Goal: Task Accomplishment & Management: Complete application form

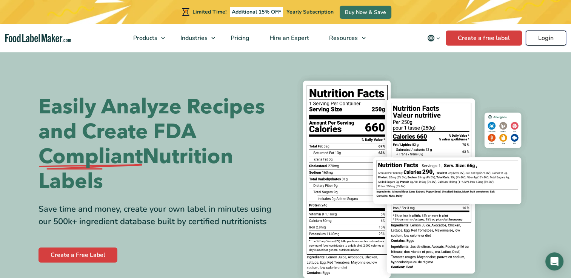
click at [546, 39] on link "Login" at bounding box center [545, 38] width 40 height 15
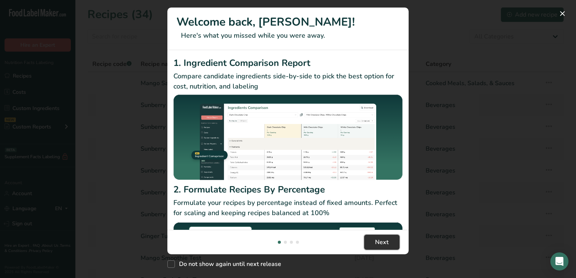
click at [381, 243] on span "Next" at bounding box center [382, 242] width 14 height 9
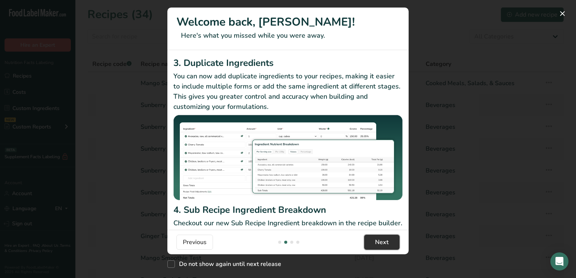
click at [381, 243] on span "Next" at bounding box center [382, 242] width 14 height 9
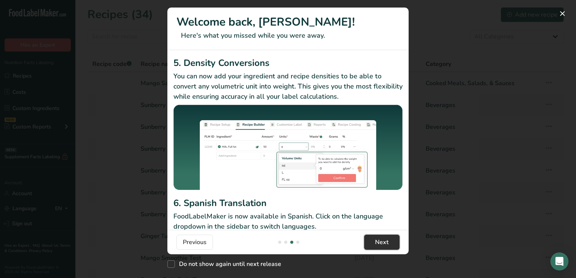
click at [381, 243] on span "Next" at bounding box center [382, 242] width 14 height 9
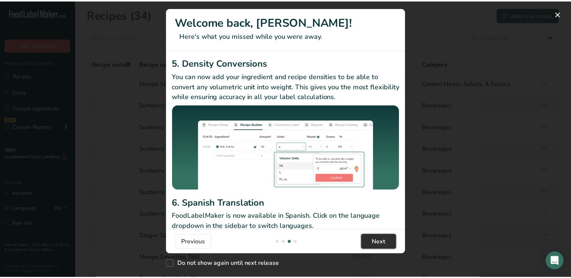
scroll to position [0, 724]
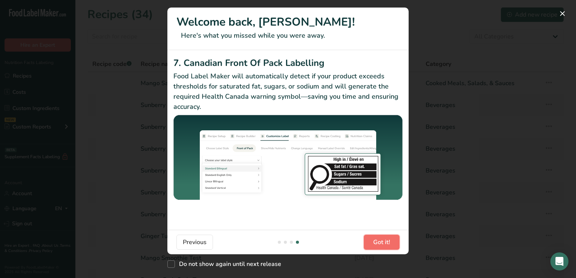
click at [381, 243] on span "Got it!" at bounding box center [381, 242] width 17 height 9
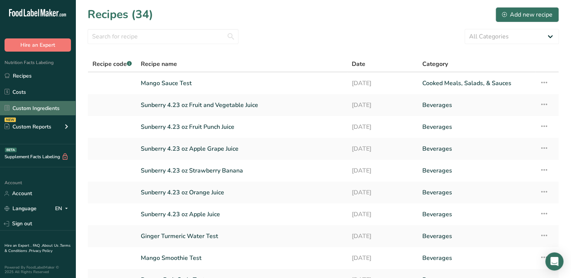
click at [51, 107] on link "Custom Ingredients" at bounding box center [37, 108] width 75 height 14
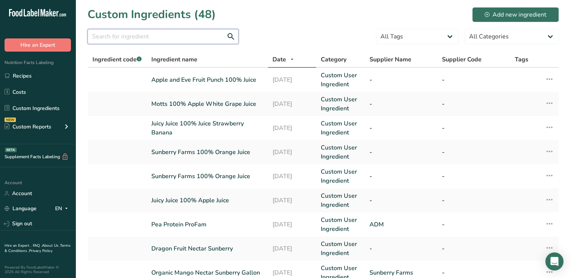
click at [104, 37] on input "text" at bounding box center [163, 36] width 151 height 15
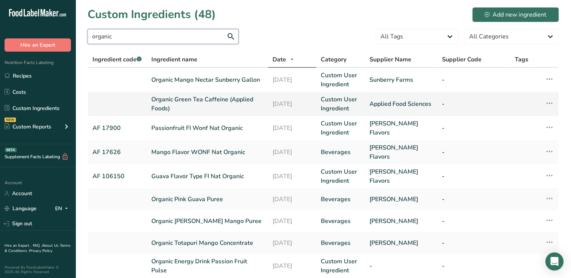
type input "organic"
click at [175, 102] on link "Organic Green Tea Caffeine (Applied Foods)" at bounding box center [207, 104] width 112 height 18
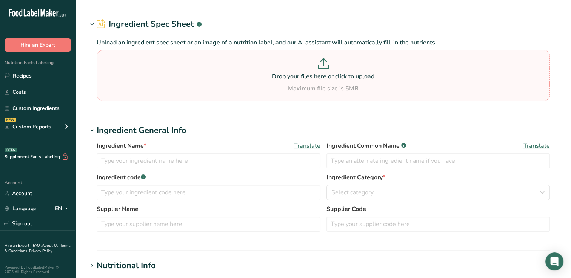
type input "Organic Green Tea Caffeine (Applied Foods)"
type input "Applied Food Sciences"
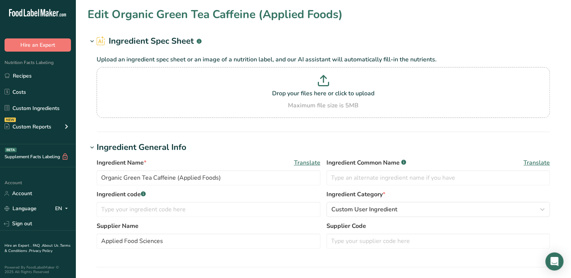
scroll to position [139, 0]
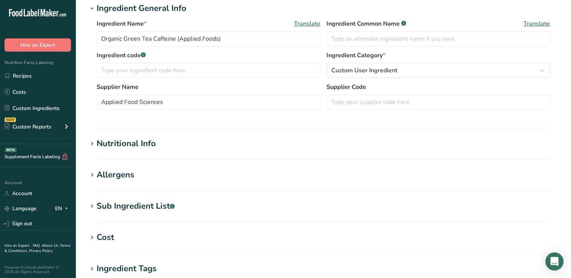
click at [122, 141] on div "Nutritional Info" at bounding box center [126, 144] width 59 height 12
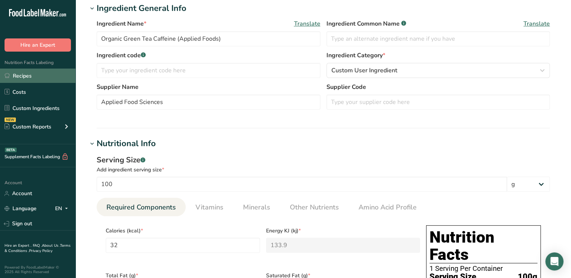
click at [28, 76] on link "Recipes" at bounding box center [37, 76] width 75 height 14
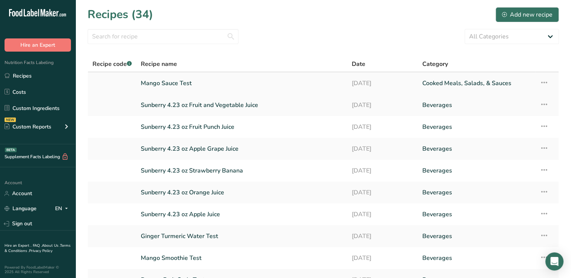
click at [176, 83] on link "Mango Sauce Test" at bounding box center [242, 83] width 202 height 16
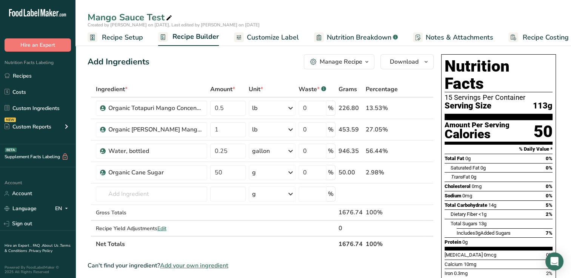
click at [273, 36] on span "Customize Label" at bounding box center [273, 37] width 52 height 10
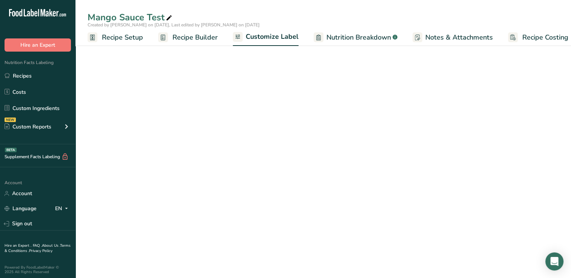
scroll to position [0, 9]
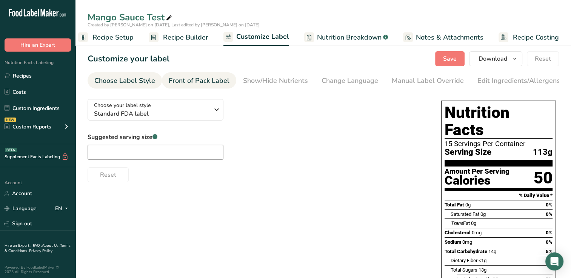
click at [199, 79] on div "Front of Pack Label" at bounding box center [199, 81] width 61 height 10
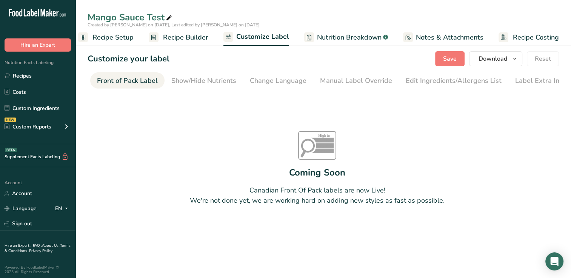
scroll to position [0, 73]
click at [22, 75] on link "Recipes" at bounding box center [37, 76] width 75 height 14
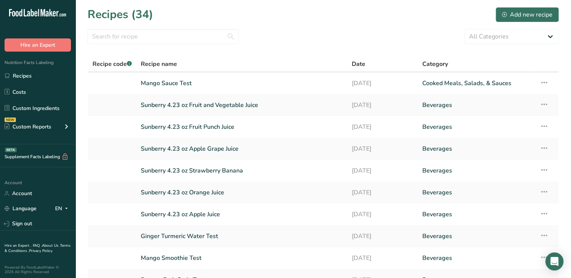
scroll to position [73, 0]
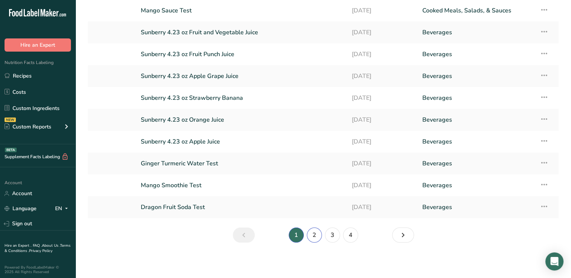
click at [314, 233] on link "2" at bounding box center [314, 235] width 15 height 15
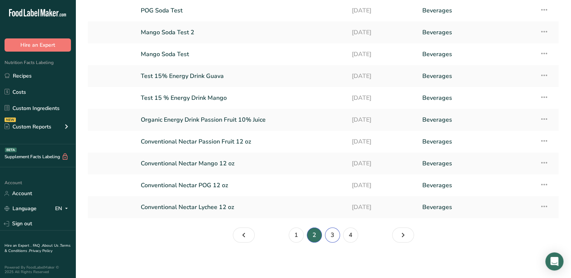
click at [332, 235] on link "3" at bounding box center [332, 235] width 15 height 15
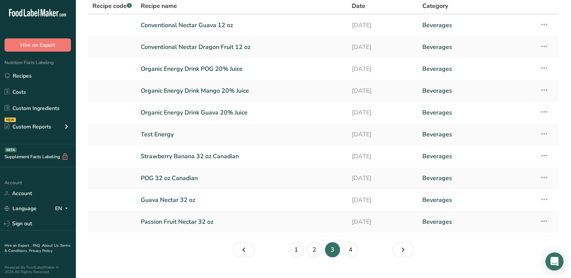
scroll to position [73, 0]
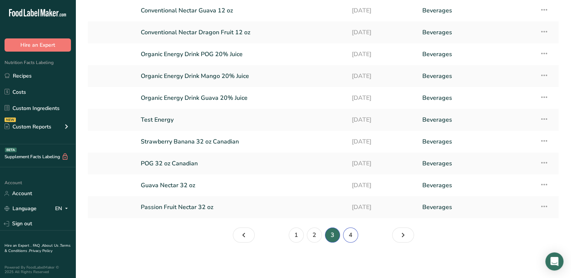
click at [350, 235] on link "4" at bounding box center [350, 235] width 15 height 15
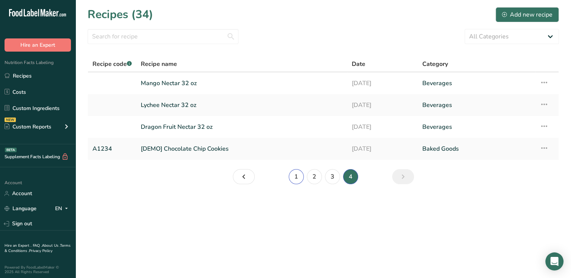
click at [296, 177] on link "1" at bounding box center [296, 176] width 15 height 15
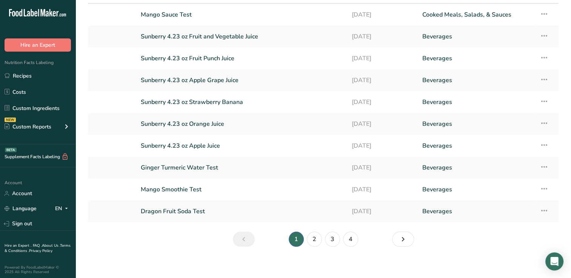
scroll to position [73, 0]
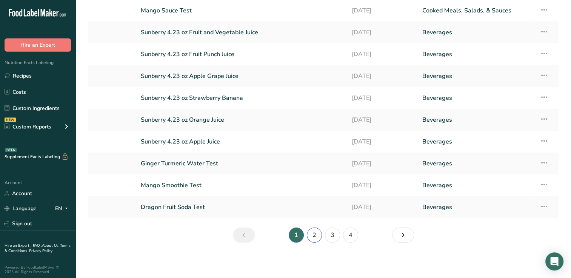
click at [316, 235] on link "2" at bounding box center [314, 235] width 15 height 15
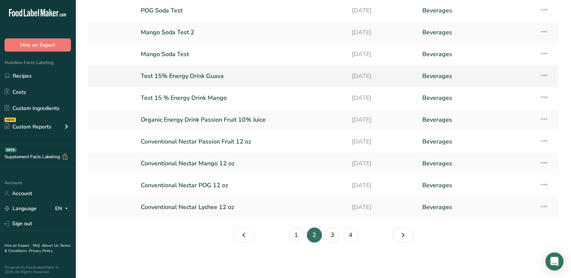
click at [170, 74] on link "Test 15% Energy Drink Guava" at bounding box center [242, 76] width 202 height 16
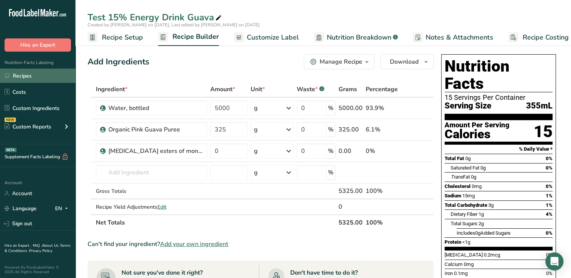
click at [36, 77] on link "Recipes" at bounding box center [37, 76] width 75 height 14
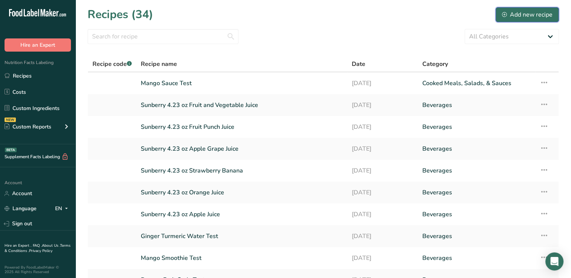
click at [531, 11] on div "Add new recipe" at bounding box center [527, 14] width 51 height 9
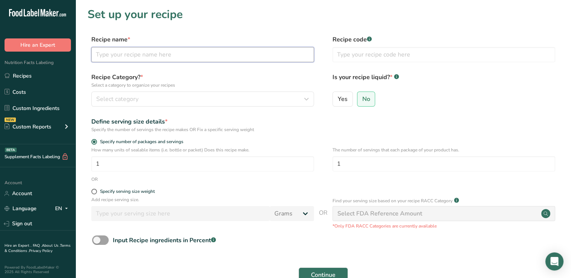
click at [98, 54] on input "text" at bounding box center [202, 54] width 223 height 15
type input "Energy Drink Mango 15% Juice with Caffeine and Mineral Mix"
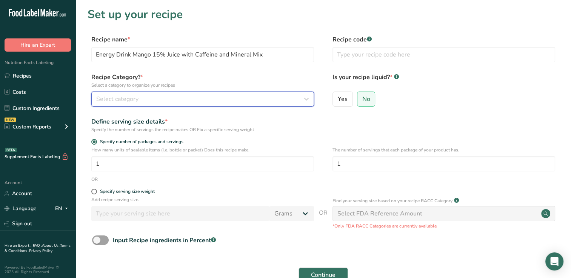
click at [107, 97] on span "Select category" at bounding box center [117, 99] width 42 height 9
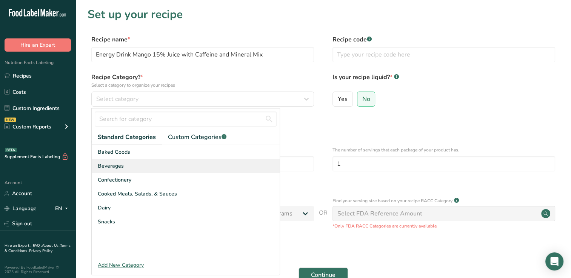
click at [112, 165] on span "Beverages" at bounding box center [111, 166] width 26 height 8
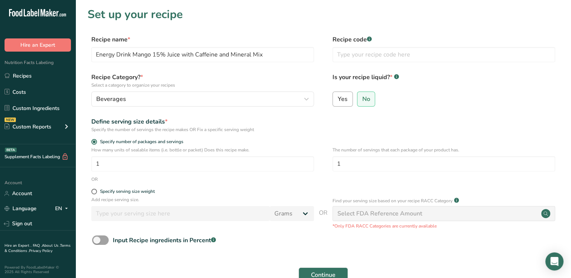
click at [344, 99] on span "Yes" at bounding box center [343, 99] width 10 height 8
click at [338, 99] on input "Yes" at bounding box center [335, 99] width 5 height 5
radio input "true"
radio input "false"
select select "22"
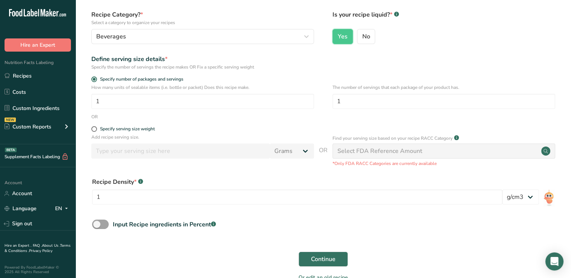
scroll to position [65, 0]
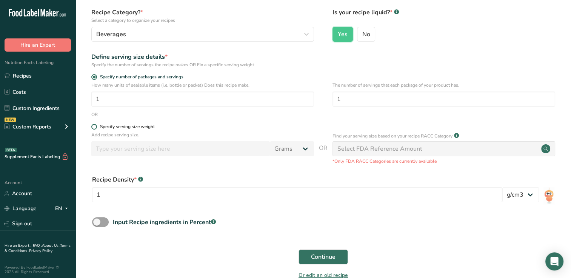
click at [93, 126] on span at bounding box center [94, 127] width 6 height 6
click at [93, 126] on input "Specify serving size weight" at bounding box center [93, 126] width 5 height 5
radio input "true"
radio input "false"
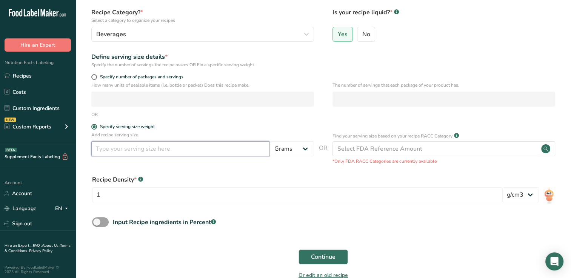
click at [105, 149] on input "number" at bounding box center [180, 148] width 178 height 15
type input "355"
click at [305, 149] on select "Grams kg mg mcg lb oz l mL fl oz tbsp tsp cup qt gallon" at bounding box center [292, 148] width 44 height 15
select select "17"
click at [270, 141] on select "Grams kg mg mcg lb oz l mL fl oz tbsp tsp cup qt gallon" at bounding box center [292, 148] width 44 height 15
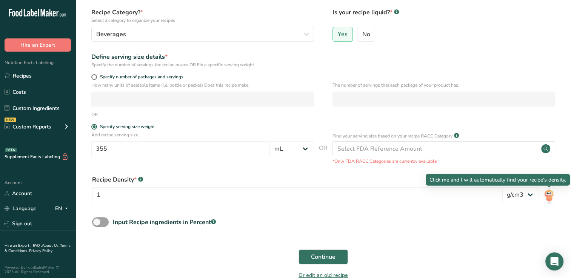
click at [549, 194] on img at bounding box center [548, 195] width 11 height 17
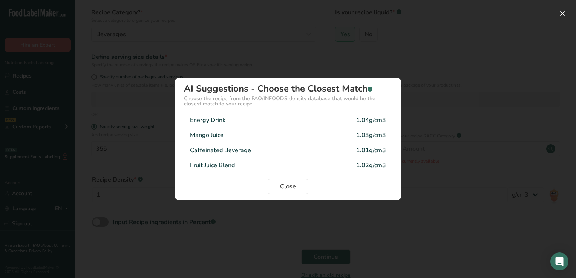
click at [216, 120] on div "Energy Drink" at bounding box center [207, 120] width 35 height 9
type input "1.04"
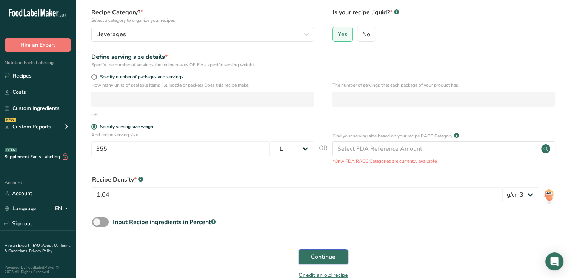
click at [329, 259] on span "Continue" at bounding box center [323, 257] width 25 height 9
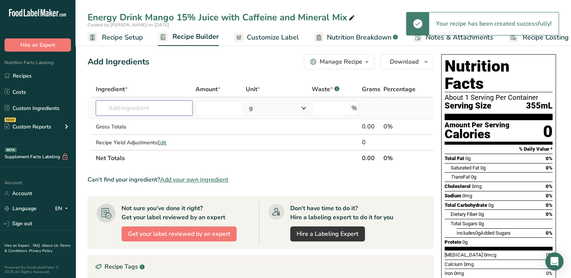
click at [128, 109] on input "text" at bounding box center [144, 108] width 97 height 15
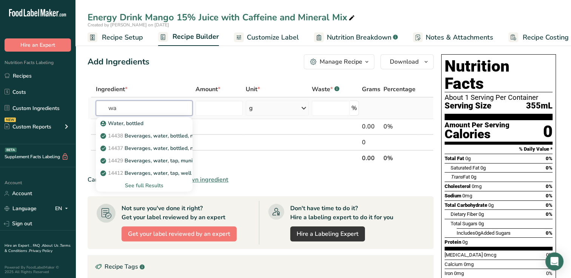
type input "w"
type input "bott"
click at [135, 123] on p "Water, bottled" at bounding box center [122, 124] width 41 height 8
type input "Water, bottled"
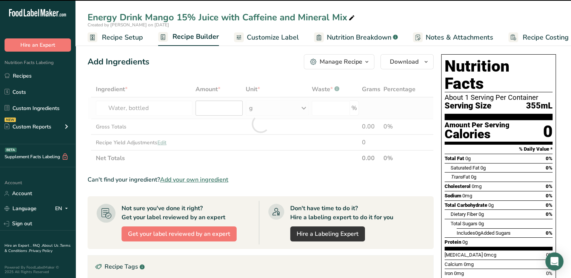
type input "0"
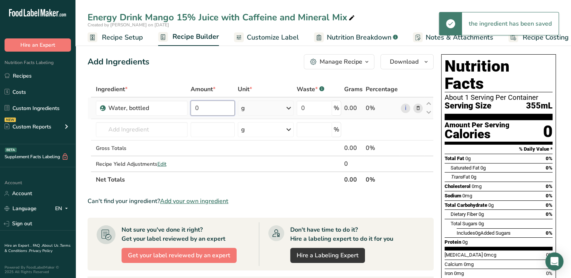
click at [211, 106] on input "0" at bounding box center [212, 108] width 44 height 15
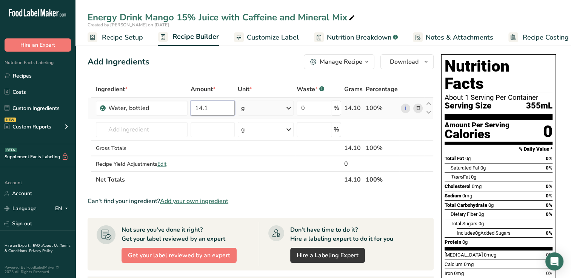
type input "14.1"
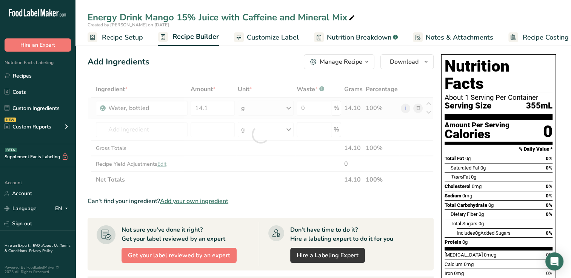
click at [288, 108] on div "Ingredient * Amount * Unit * Waste * .a-a{fill:#347362;}.b-a{fill:#fff;} Grams …" at bounding box center [261, 134] width 346 height 106
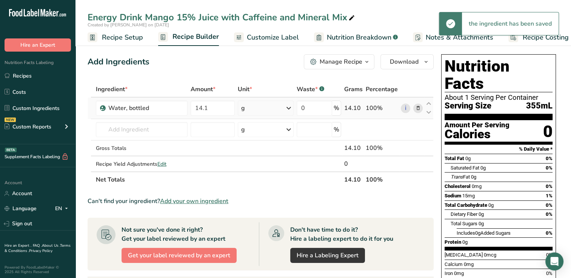
click at [288, 108] on icon at bounding box center [288, 108] width 9 height 14
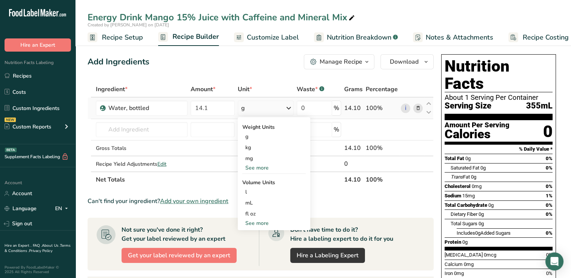
click at [258, 167] on div "See more" at bounding box center [273, 168] width 63 height 8
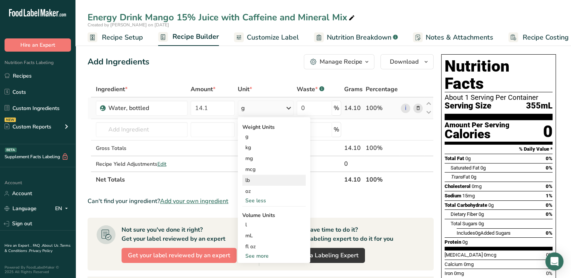
click at [250, 178] on div "lb" at bounding box center [273, 180] width 63 height 11
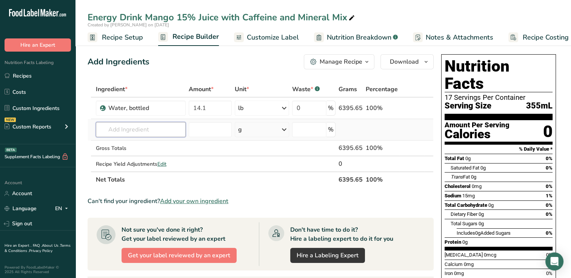
click at [110, 130] on input "text" at bounding box center [141, 129] width 90 height 15
type input "organic tot"
click at [148, 144] on p "Organic Totapuri Mango Concentrate" at bounding box center [150, 145] width 96 height 8
type input "Organic Totapuri Mango Concentrate"
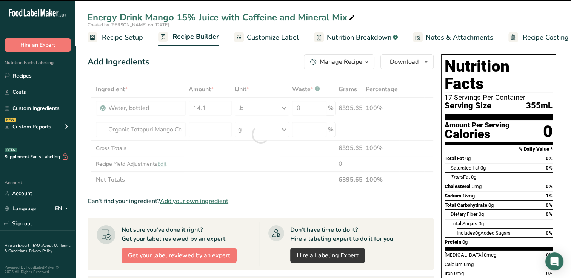
type input "0"
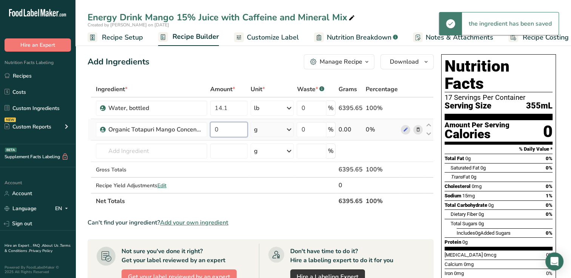
click at [226, 129] on input "0" at bounding box center [228, 129] width 37 height 15
type input "0.51"
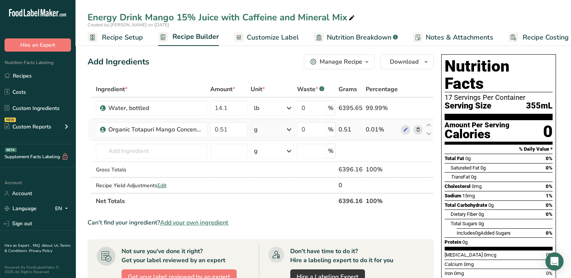
click at [287, 129] on div "Ingredient * Amount * Unit * Waste * .a-a{fill:#347362;}.b-a{fill:#fff;} Grams …" at bounding box center [261, 145] width 346 height 128
click at [290, 129] on icon at bounding box center [288, 130] width 9 height 14
click at [266, 188] on div "See more" at bounding box center [286, 190] width 63 height 8
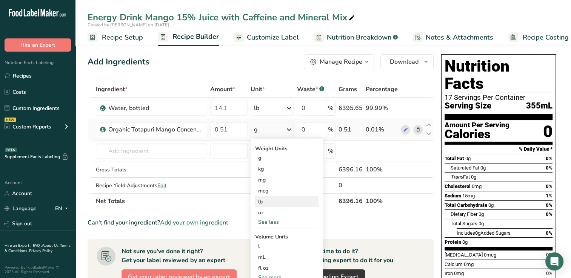
click at [260, 200] on div "lb" at bounding box center [286, 202] width 63 height 11
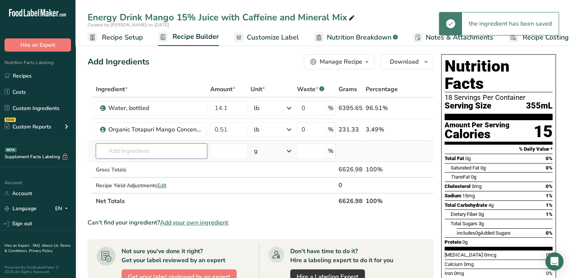
click at [111, 152] on input "text" at bounding box center [151, 151] width 111 height 15
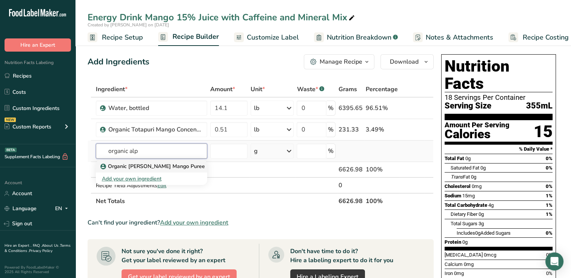
type input "organic alp"
click at [152, 163] on p "Organic Alphonso Mango Puree" at bounding box center [153, 167] width 103 height 8
type input "Organic Alphonso Mango Puree"
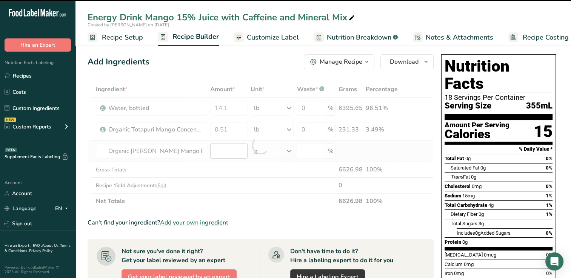
type input "0"
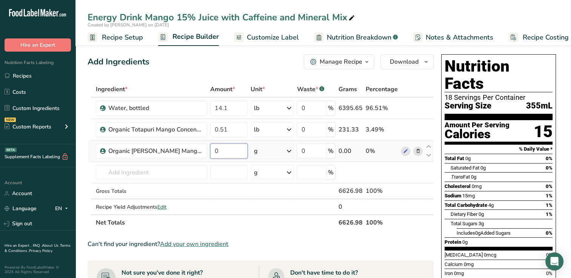
click at [220, 150] on input "0" at bounding box center [228, 151] width 37 height 15
type input "0.01"
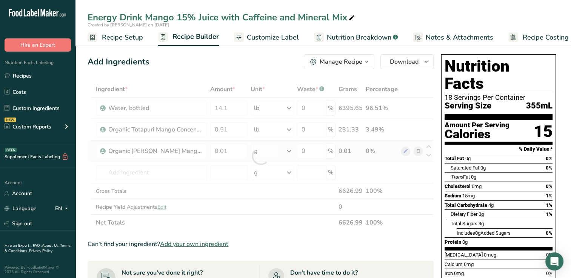
click at [290, 151] on div "Ingredient * Amount * Unit * Waste * .a-a{fill:#347362;}.b-a{fill:#fff;} Grams …" at bounding box center [261, 155] width 346 height 149
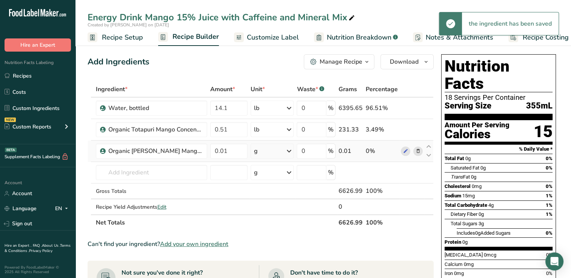
click at [290, 151] on icon at bounding box center [288, 151] width 9 height 14
click at [268, 209] on div "See more" at bounding box center [286, 211] width 63 height 8
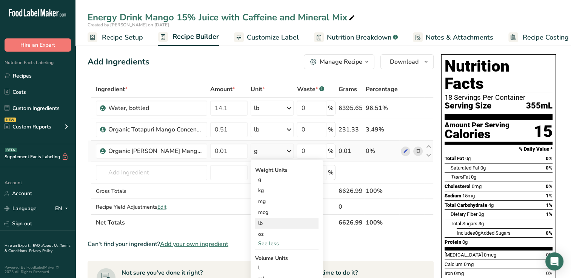
click at [261, 223] on div "lb" at bounding box center [286, 223] width 63 height 11
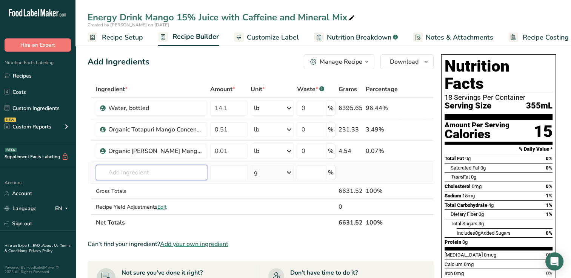
click at [121, 175] on input "text" at bounding box center [151, 172] width 111 height 15
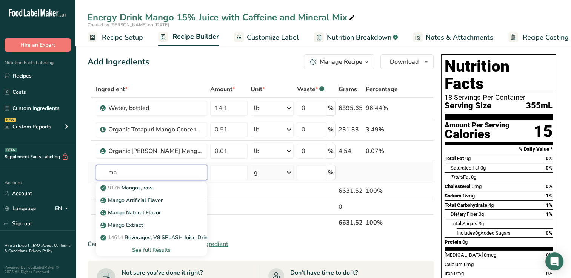
type input "m"
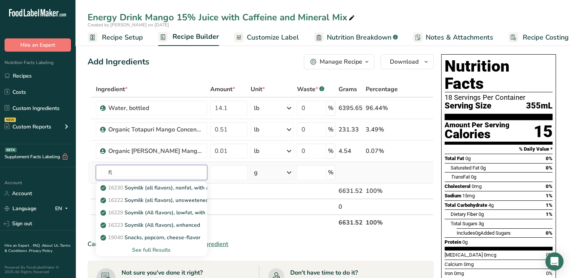
type input "f"
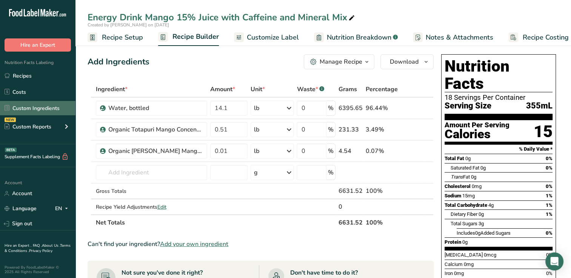
click at [37, 106] on link "Custom Ingredients" at bounding box center [37, 108] width 75 height 14
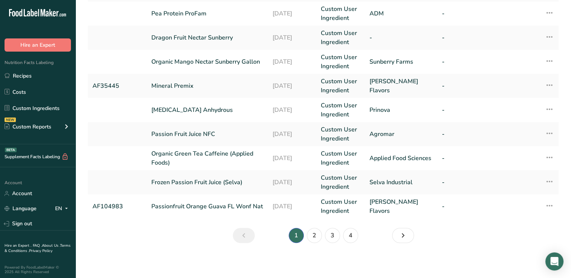
scroll to position [212, 0]
click at [315, 233] on link "2" at bounding box center [314, 235] width 15 height 15
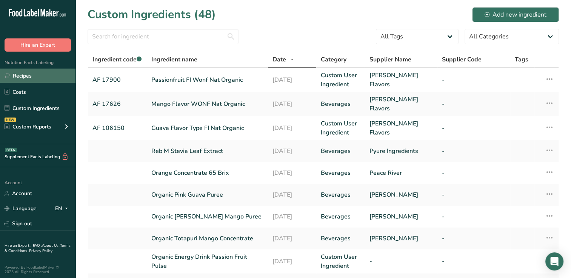
click at [27, 75] on link "Recipes" at bounding box center [37, 76] width 75 height 14
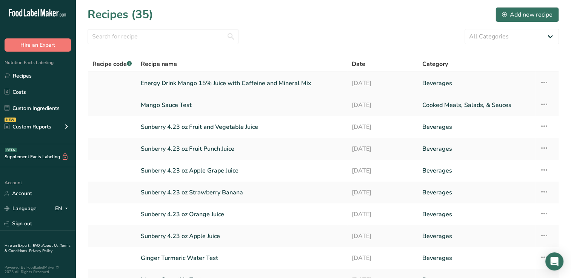
click at [230, 80] on link "Energy Drink Mango 15% Juice with Caffeine and Mineral Mix" at bounding box center [242, 83] width 202 height 16
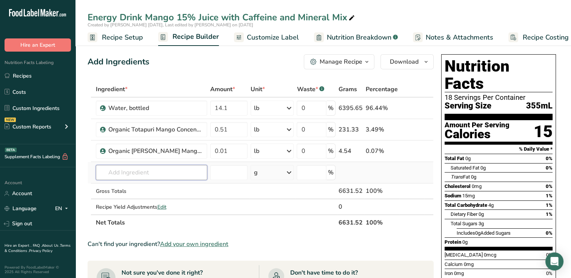
click at [108, 170] on input "text" at bounding box center [151, 172] width 111 height 15
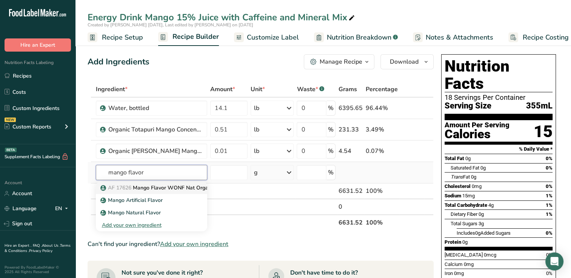
type input "mango flavor"
click at [161, 187] on p "AF 17626 Mango Flavor WONF Nat Organic" at bounding box center [158, 188] width 113 height 8
type input "Mango Flavor WONF Nat Organic"
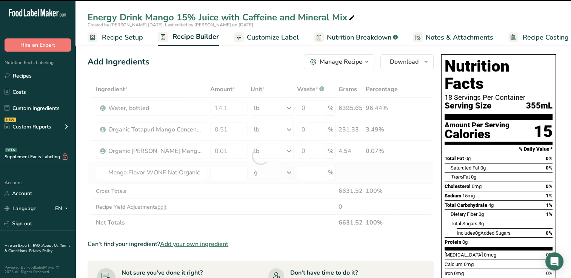
type input "0"
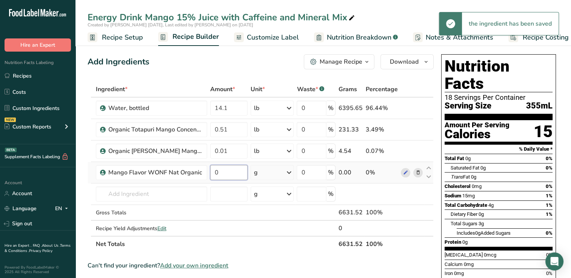
click at [221, 172] on input "0" at bounding box center [228, 172] width 37 height 15
click at [221, 172] on input "number" at bounding box center [228, 172] width 37 height 15
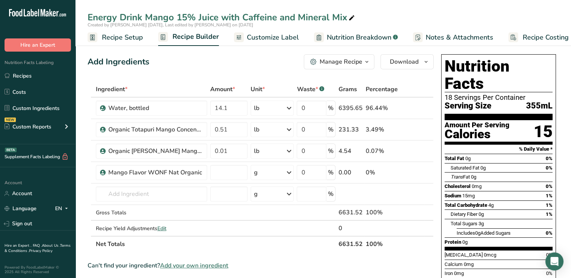
type input "0"
click at [232, 130] on div "Ingredient * Amount * Unit * Waste * .a-a{fill:#347362;}.b-a{fill:#fff;} Grams …" at bounding box center [261, 166] width 346 height 171
type input "0.8"
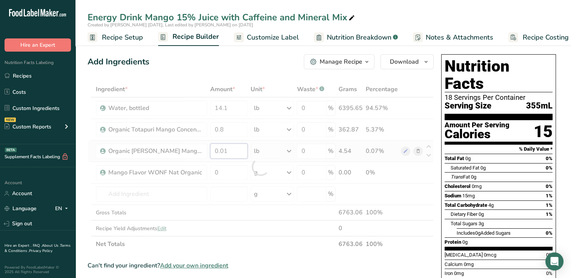
click at [230, 152] on div "Ingredient * Amount * Unit * Waste * .a-a{fill:#347362;}.b-a{fill:#fff;} Grams …" at bounding box center [261, 166] width 346 height 171
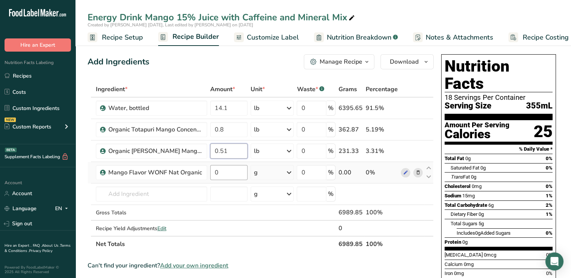
type input "0.51"
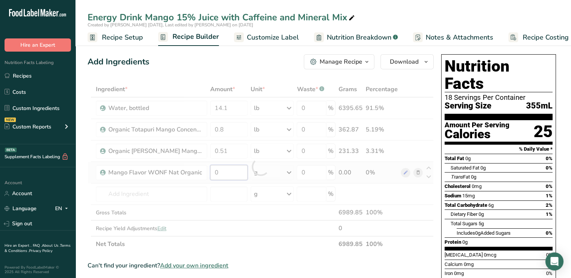
click at [225, 172] on div "Ingredient * Amount * Unit * Waste * .a-a{fill:#347362;}.b-a{fill:#fff;} Grams …" at bounding box center [261, 166] width 346 height 171
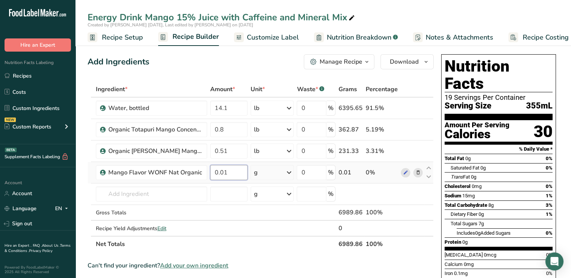
type input "0.01"
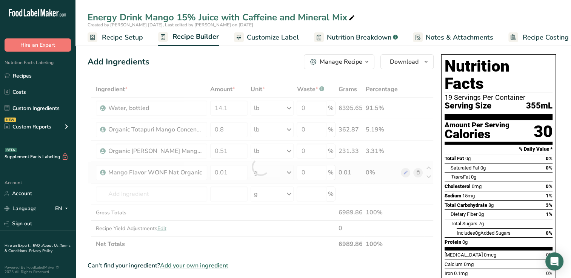
click at [290, 172] on div "Ingredient * Amount * Unit * Waste * .a-a{fill:#347362;}.b-a{fill:#fff;} Grams …" at bounding box center [261, 166] width 346 height 171
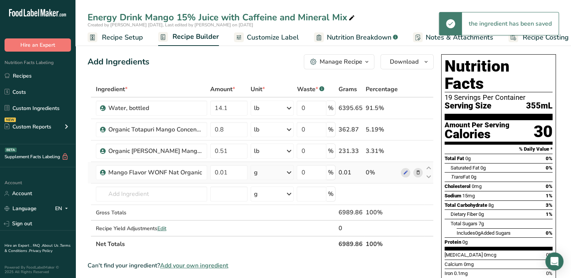
click at [290, 173] on icon at bounding box center [288, 173] width 9 height 14
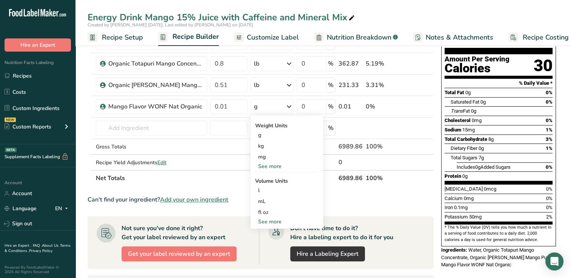
scroll to position [66, 0]
click at [263, 164] on div "See more" at bounding box center [286, 166] width 63 height 8
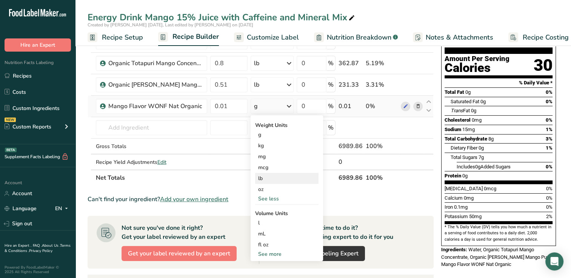
click at [261, 177] on div "lb" at bounding box center [286, 178] width 63 height 11
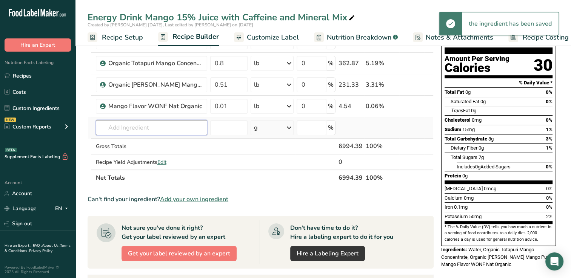
click at [112, 127] on input "text" at bounding box center [151, 127] width 111 height 15
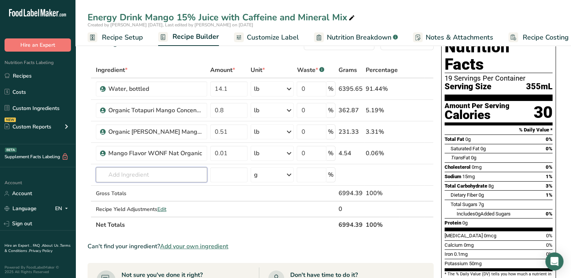
scroll to position [22, 0]
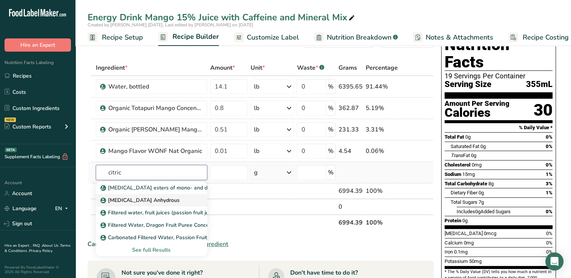
type input "citric"
click at [147, 198] on p "Citric Acid Anhydrous" at bounding box center [141, 201] width 78 height 8
type input "Citric Acid Anhydrous"
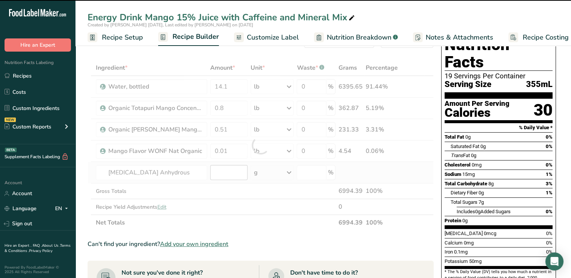
type input "0"
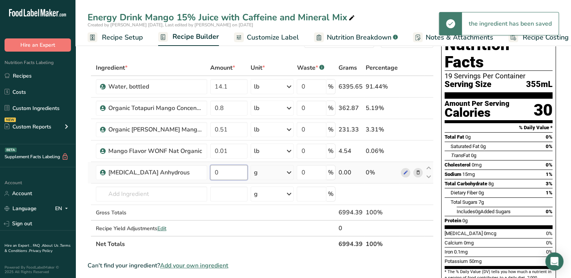
click at [219, 169] on input "0" at bounding box center [228, 172] width 37 height 15
type input "0.07"
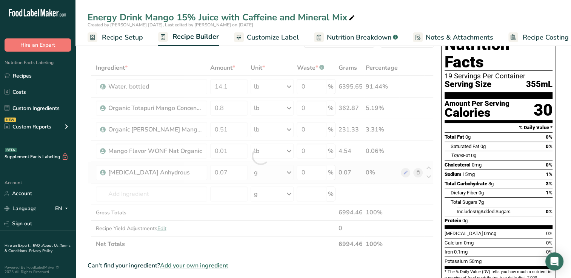
click at [290, 172] on div "Ingredient * Amount * Unit * Waste * .a-a{fill:#347362;}.b-a{fill:#fff;} Grams …" at bounding box center [261, 156] width 346 height 192
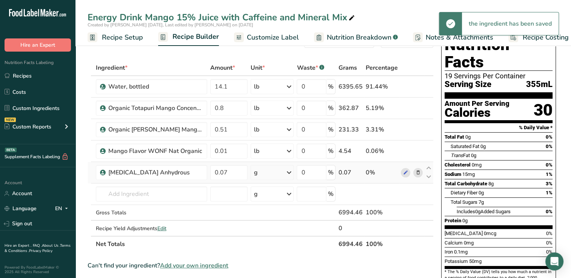
click at [289, 171] on icon at bounding box center [288, 173] width 9 height 14
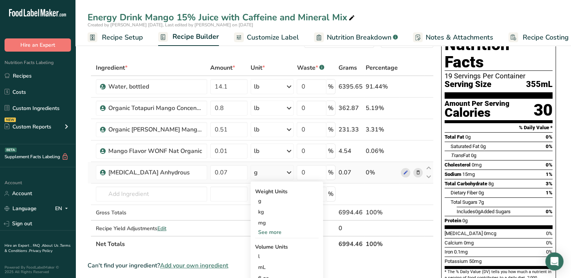
click at [265, 230] on div "See more" at bounding box center [286, 233] width 63 height 8
click at [264, 243] on div "lb" at bounding box center [286, 245] width 63 height 11
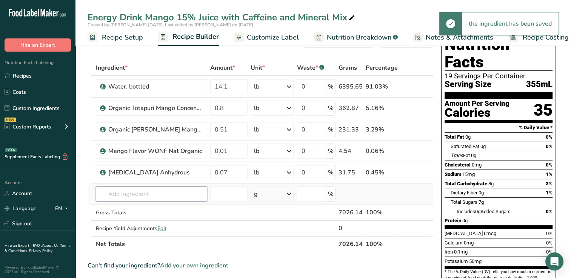
click at [109, 195] on input "text" at bounding box center [151, 194] width 111 height 15
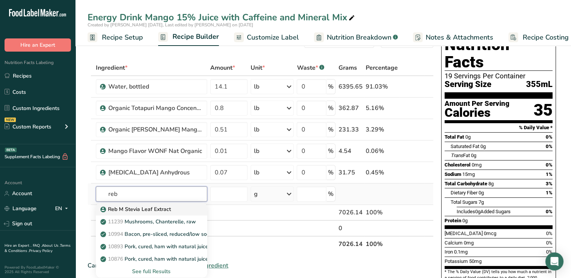
type input "reb"
click at [138, 208] on p "Reb M Stevia Leaf Extract" at bounding box center [136, 210] width 69 height 8
type input "Reb M Stevia Leaf Extract"
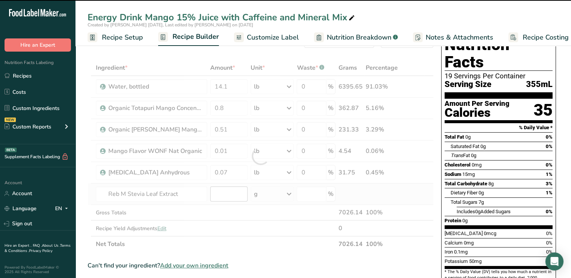
type input "0"
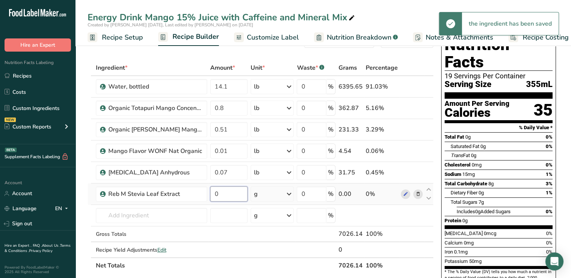
click at [225, 191] on input "0" at bounding box center [228, 194] width 37 height 15
type input "6"
type input "0.006"
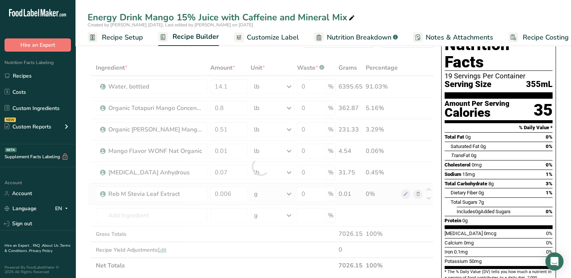
click at [290, 193] on div "Ingredient * Amount * Unit * Waste * .a-a{fill:#347362;}.b-a{fill:#fff;} Grams …" at bounding box center [261, 167] width 346 height 214
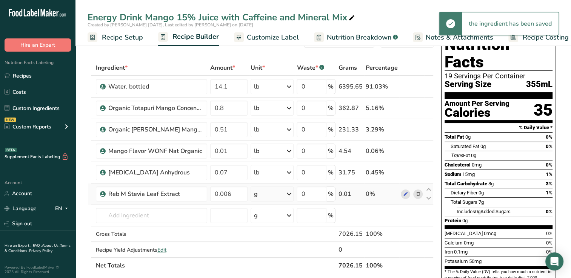
click at [292, 194] on icon at bounding box center [288, 194] width 9 height 14
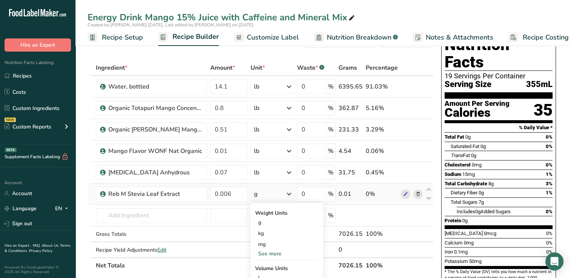
click at [266, 251] on div "See more" at bounding box center [286, 254] width 63 height 8
click at [263, 265] on div "lb" at bounding box center [286, 266] width 63 height 11
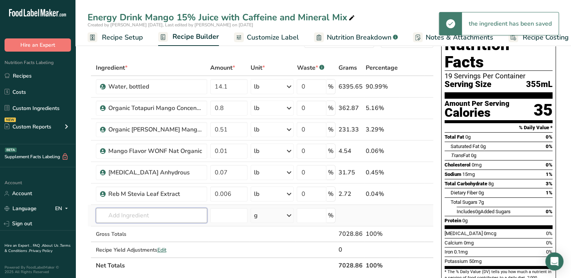
click at [118, 215] on input "text" at bounding box center [151, 215] width 111 height 15
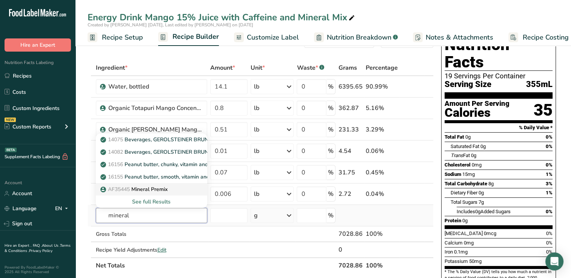
type input "mineral"
click at [154, 187] on p "AF35445 Mineral Premix" at bounding box center [135, 190] width 66 height 8
type input "Mineral Premix"
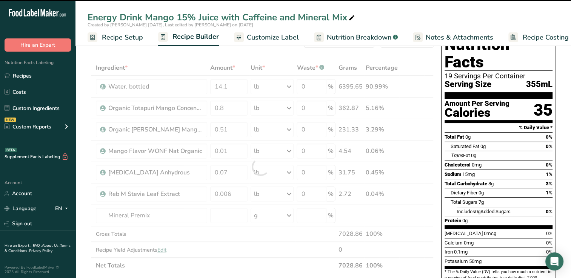
type input "0"
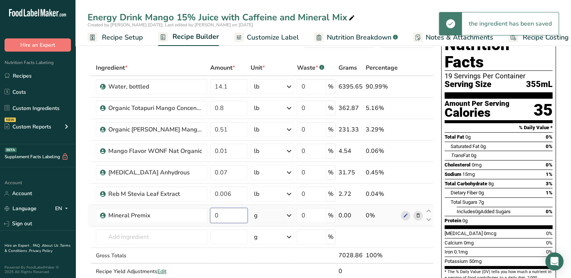
click at [220, 217] on input "0" at bounding box center [228, 215] width 37 height 15
type input "0.035"
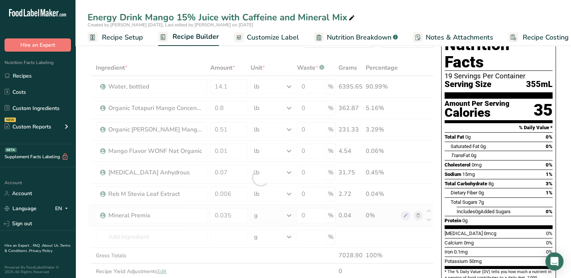
click at [291, 213] on div "Ingredient * Amount * Unit * Waste * .a-a{fill:#347362;}.b-a{fill:#fff;} Grams …" at bounding box center [261, 177] width 346 height 235
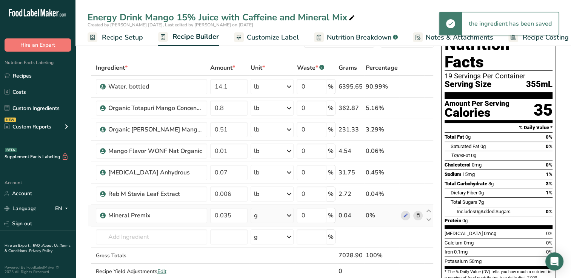
click at [290, 215] on icon at bounding box center [288, 216] width 9 height 14
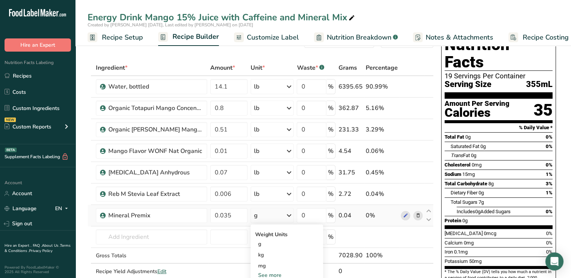
click at [267, 274] on div "See more" at bounding box center [286, 276] width 63 height 8
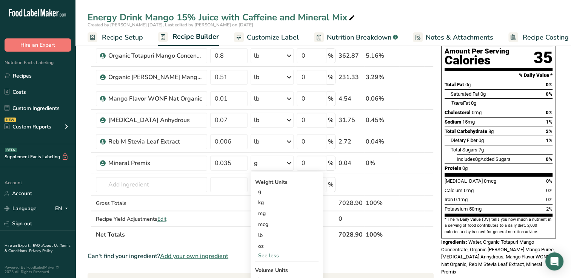
scroll to position [78, 0]
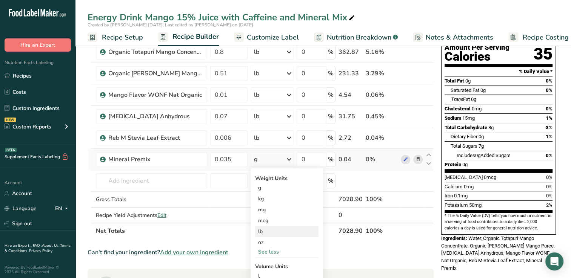
click at [261, 231] on div "lb" at bounding box center [286, 231] width 63 height 11
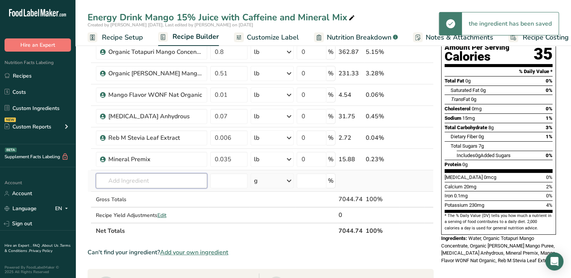
click at [111, 180] on input "text" at bounding box center [151, 181] width 111 height 15
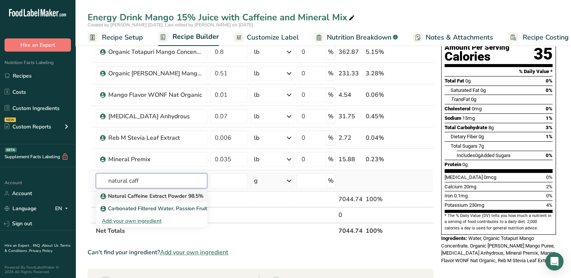
type input "natural caff"
click at [143, 194] on p "Natural Caffeine Extract Powder 98.5%" at bounding box center [152, 196] width 101 height 8
type input "Natural Caffeine Extract Powder 98.5%"
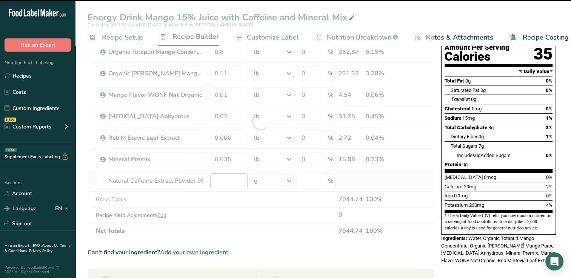
type input "0"
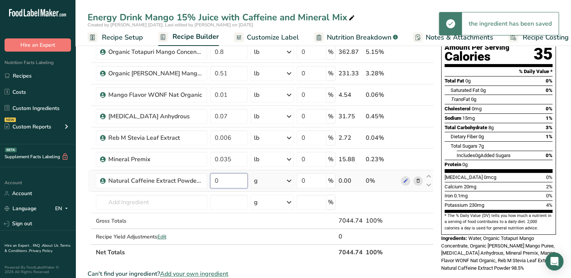
click at [224, 181] on input "0" at bounding box center [228, 181] width 37 height 15
type input "0.005"
click at [291, 179] on div "Ingredient * Amount * Unit * Waste * .a-a{fill:#347362;}.b-a{fill:#fff;} Grams …" at bounding box center [261, 132] width 346 height 257
click at [289, 180] on icon at bounding box center [288, 181] width 9 height 14
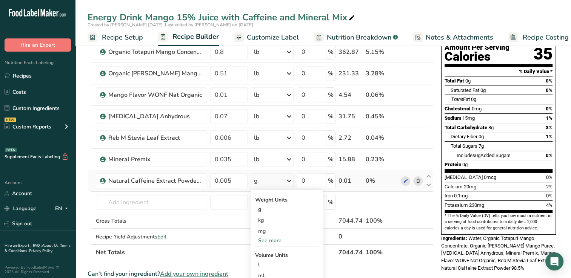
click at [271, 240] on div "See more" at bounding box center [286, 241] width 63 height 8
click at [263, 252] on div "lb" at bounding box center [286, 253] width 63 height 11
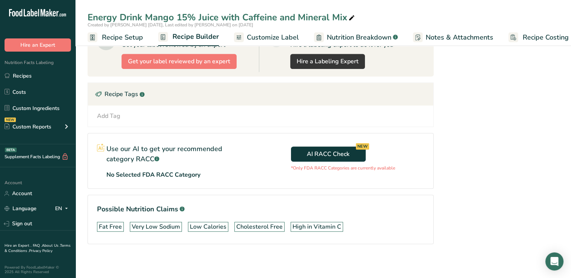
scroll to position [0, 0]
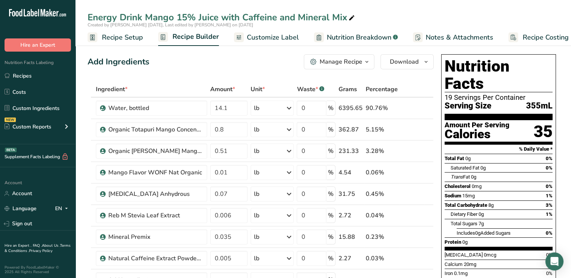
click at [270, 36] on span "Customize Label" at bounding box center [273, 37] width 52 height 10
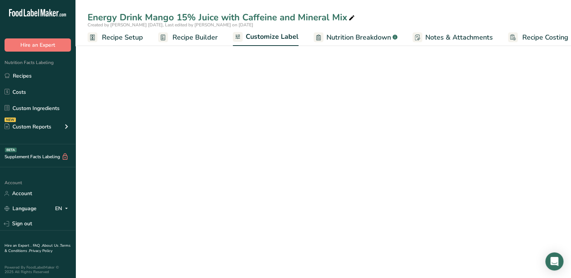
scroll to position [0, 9]
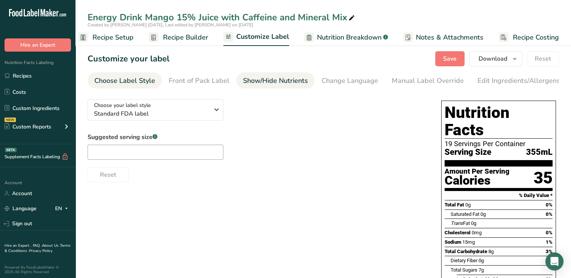
click at [278, 80] on div "Show/Hide Nutrients" at bounding box center [275, 81] width 65 height 10
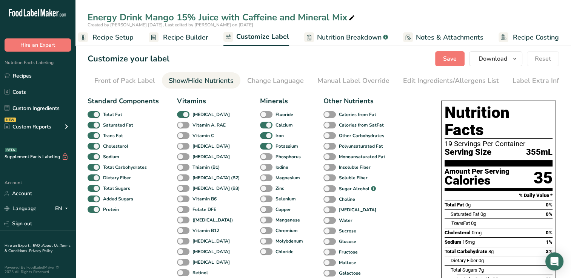
scroll to position [0, 77]
click at [181, 137] on span at bounding box center [183, 135] width 12 height 7
click at [181, 137] on input "Vitamin C" at bounding box center [179, 135] width 5 height 5
checkbox input "true"
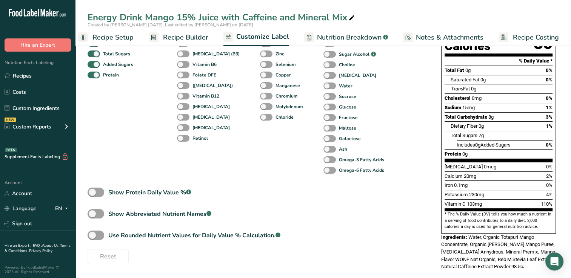
scroll to position [0, 0]
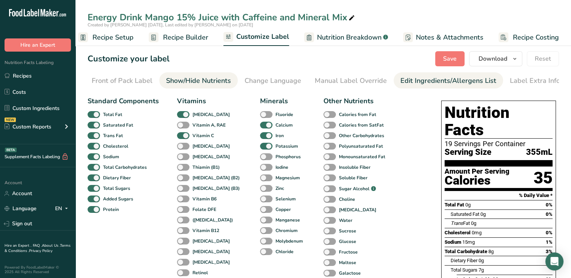
click at [441, 80] on div "Edit Ingredients/Allergens List" at bounding box center [448, 81] width 96 height 10
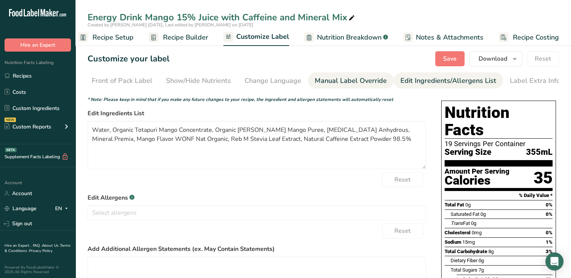
click at [346, 80] on div "Manual Label Override" at bounding box center [351, 81] width 72 height 10
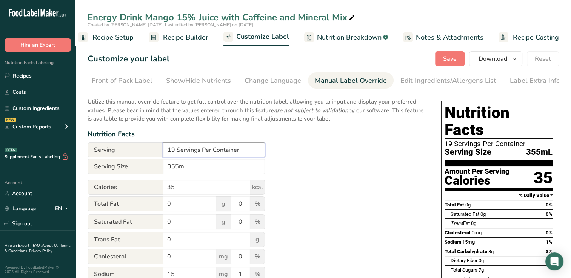
click at [175, 152] on input "19 Servings Per Container" at bounding box center [214, 150] width 102 height 15
click at [196, 152] on input "1 Servings Per Container" at bounding box center [214, 150] width 102 height 15
type input "1 Serving Per Container"
click at [450, 58] on span "Save" at bounding box center [450, 58] width 14 height 9
click at [186, 35] on span "Recipe Builder" at bounding box center [185, 37] width 45 height 10
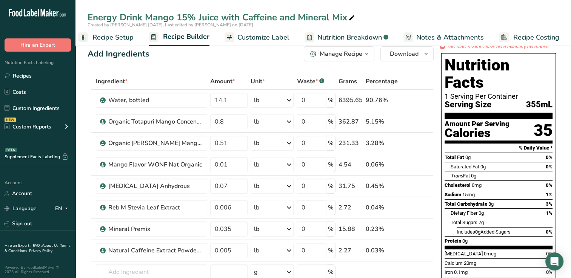
scroll to position [7, 0]
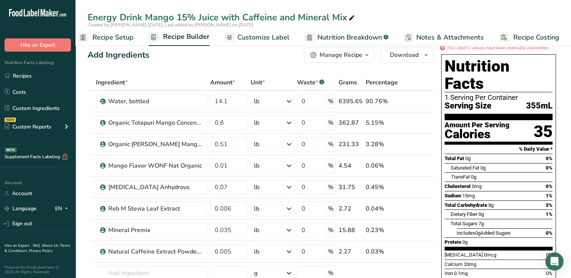
click at [373, 36] on span "Nutrition Breakdown" at bounding box center [349, 37] width 65 height 10
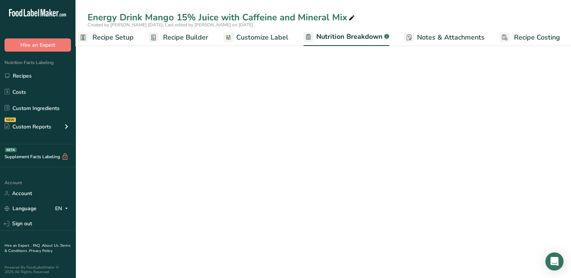
scroll to position [0, 10]
select select "Calories"
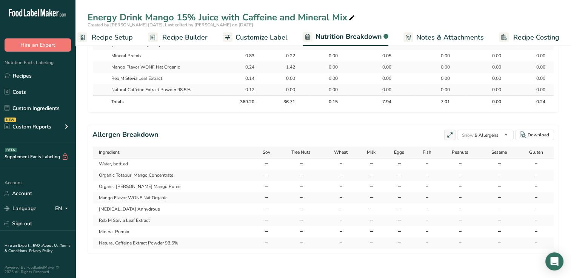
scroll to position [0, 0]
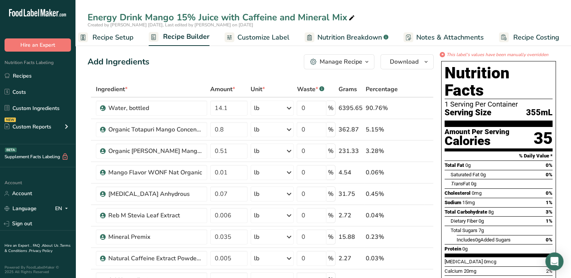
scroll to position [7, 0]
